Goal: Task Accomplishment & Management: Complete application form

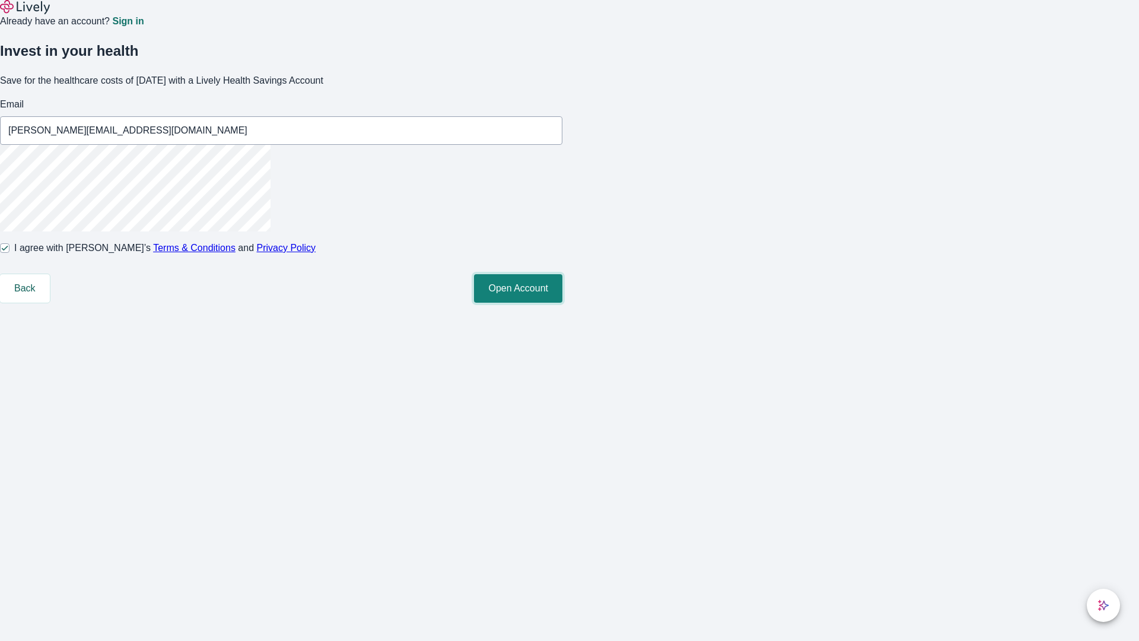
click at [562, 303] on button "Open Account" at bounding box center [518, 288] width 88 height 28
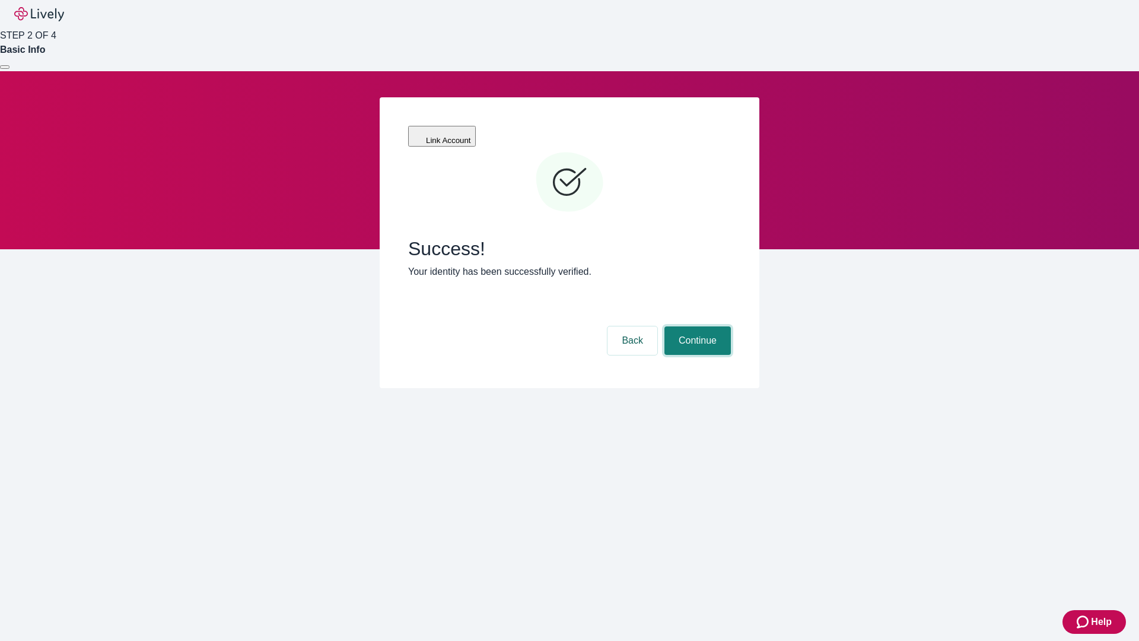
click at [696, 326] on button "Continue" at bounding box center [697, 340] width 66 height 28
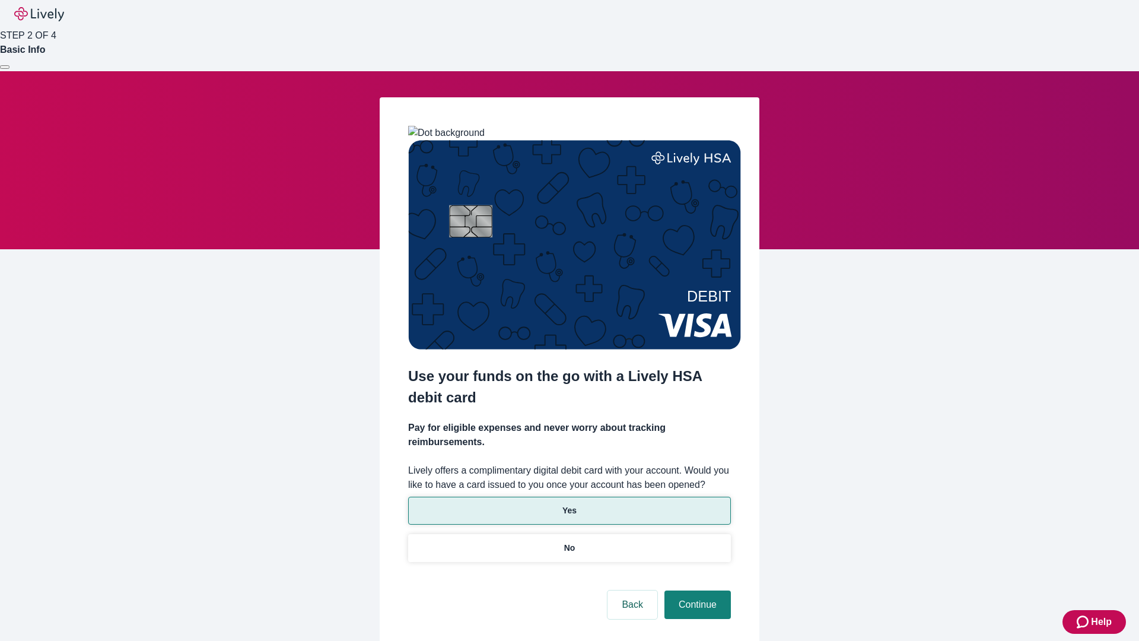
click at [569, 504] on p "Yes" at bounding box center [569, 510] width 14 height 12
click at [696, 590] on button "Continue" at bounding box center [697, 604] width 66 height 28
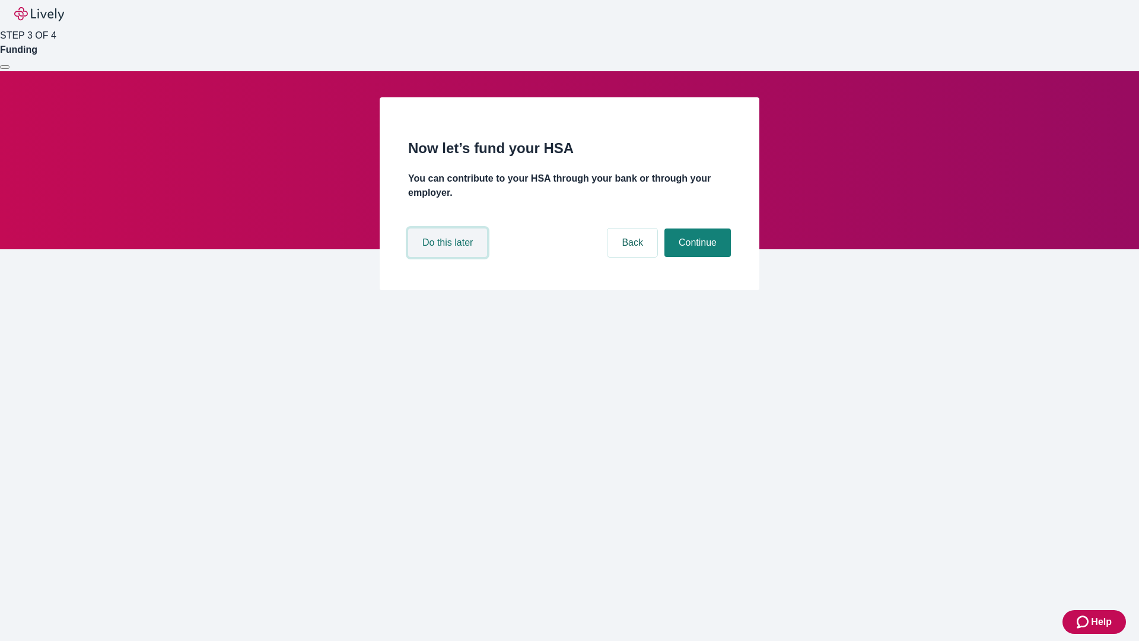
click at [449, 257] on button "Do this later" at bounding box center [447, 242] width 79 height 28
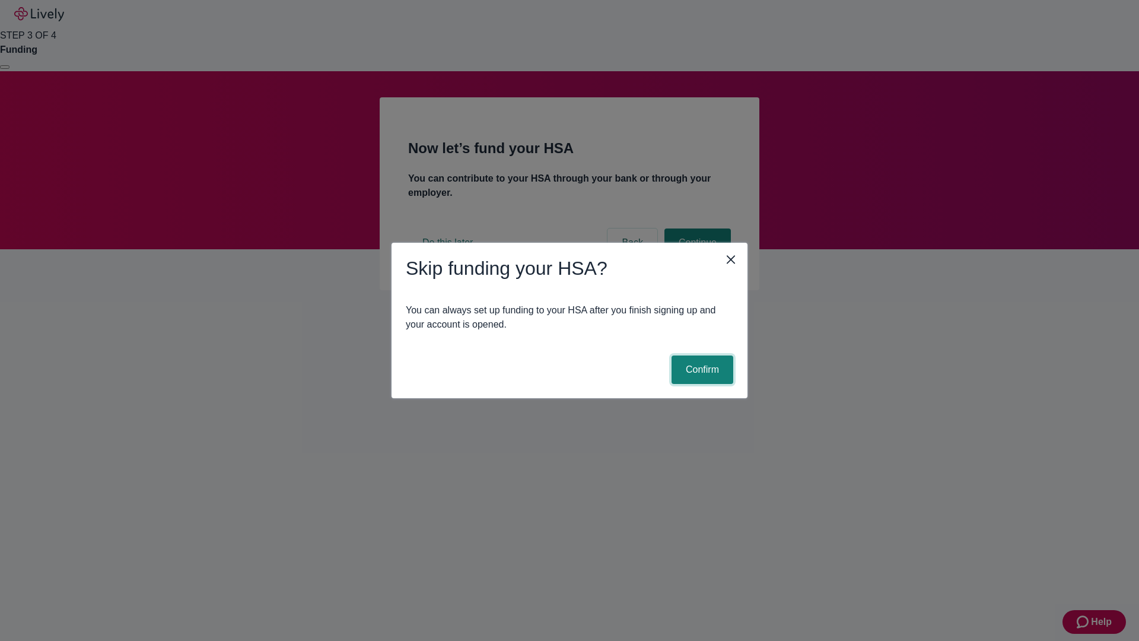
click at [701, 370] on button "Confirm" at bounding box center [703, 369] width 62 height 28
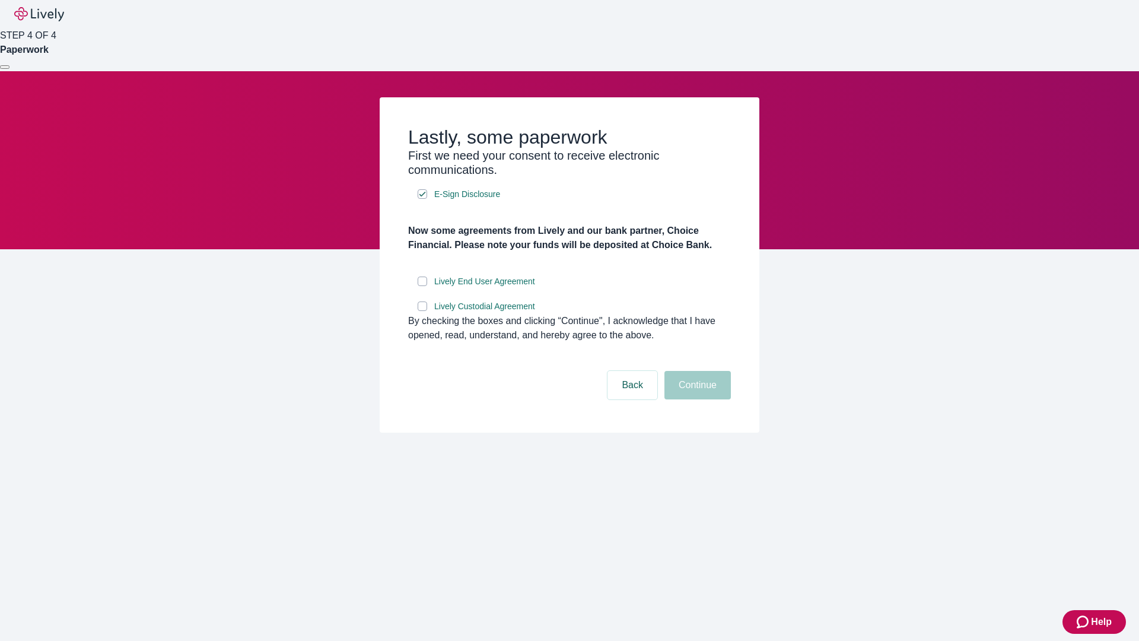
click at [422, 286] on input "Lively End User Agreement" at bounding box center [422, 280] width 9 height 9
checkbox input "true"
click at [422, 311] on input "Lively Custodial Agreement" at bounding box center [422, 305] width 9 height 9
checkbox input "true"
click at [696, 399] on button "Continue" at bounding box center [697, 385] width 66 height 28
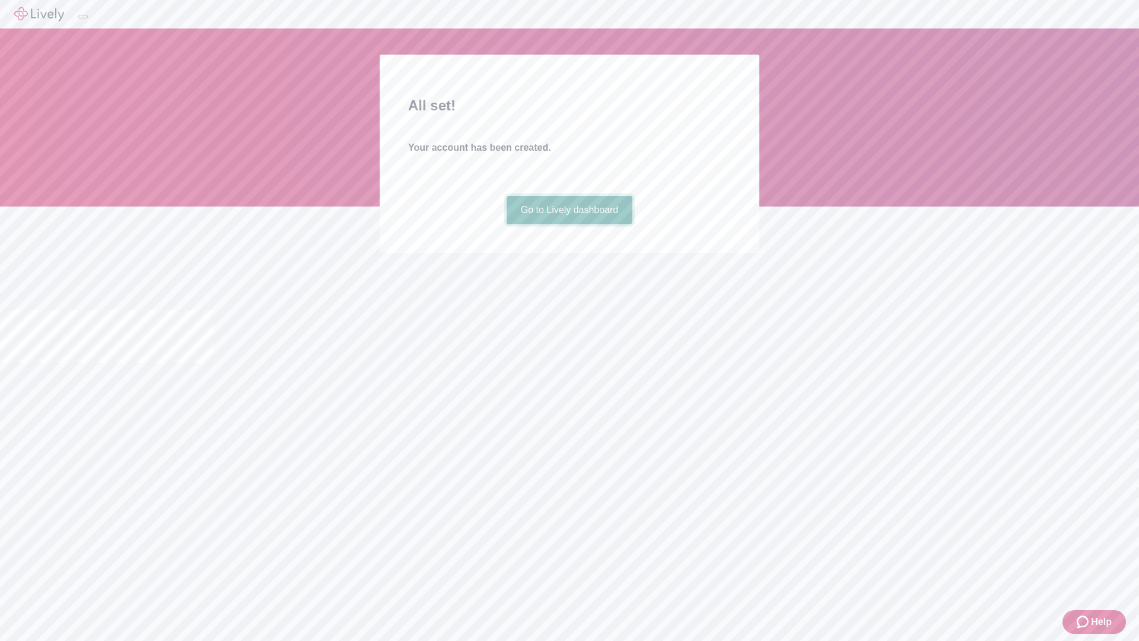
click at [569, 224] on link "Go to Lively dashboard" at bounding box center [570, 210] width 126 height 28
